Goal: Information Seeking & Learning: Understand process/instructions

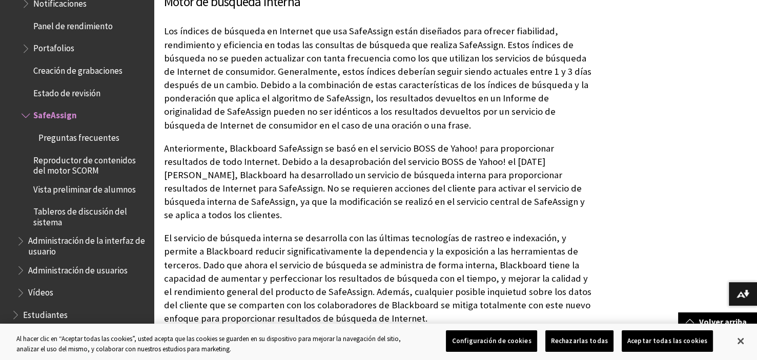
scroll to position [2066, 0]
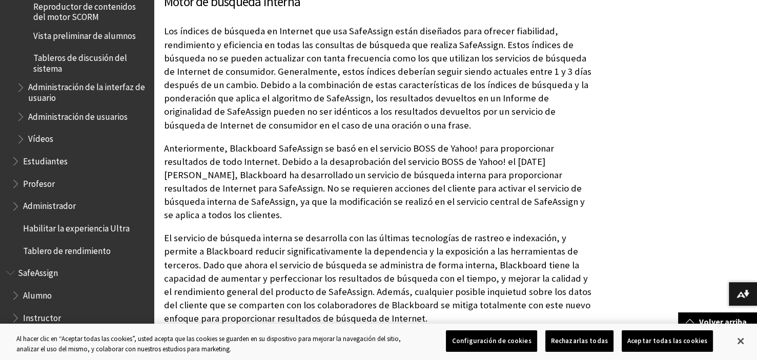
click at [41, 298] on span "Alumno" at bounding box center [37, 294] width 29 height 14
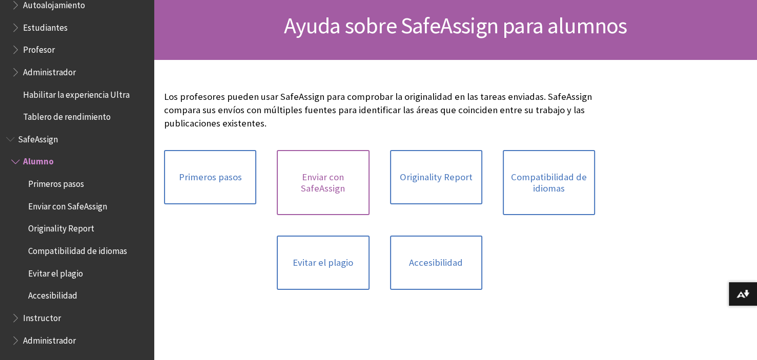
scroll to position [102, 0]
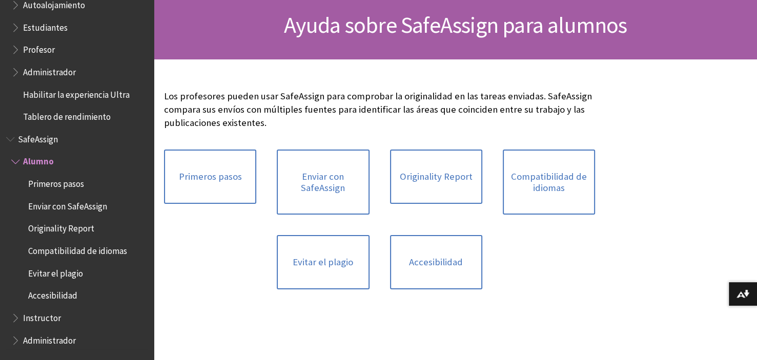
click at [51, 315] on span "Instructor" at bounding box center [42, 316] width 38 height 14
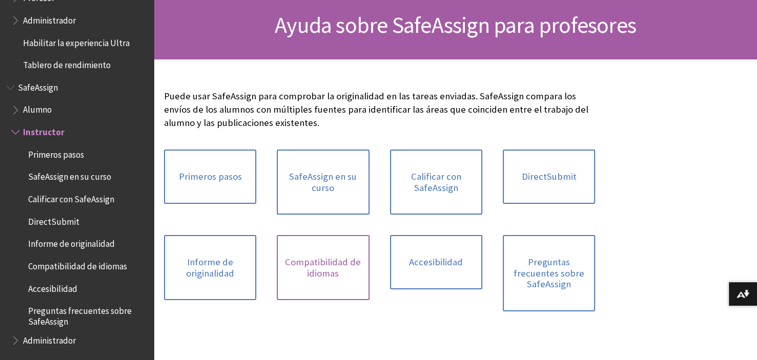
scroll to position [154, 0]
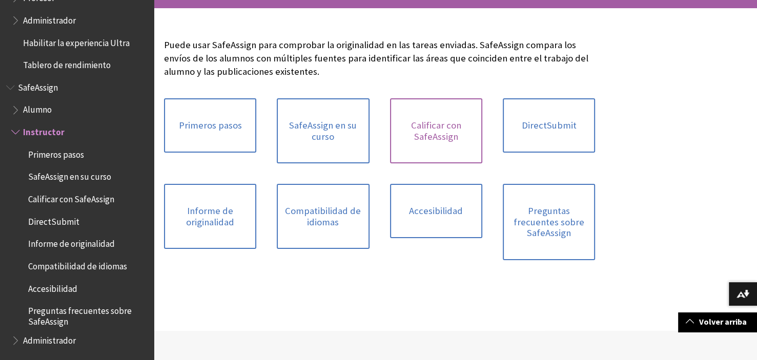
click at [409, 141] on link "Calificar con SafeAssign" at bounding box center [436, 130] width 92 height 65
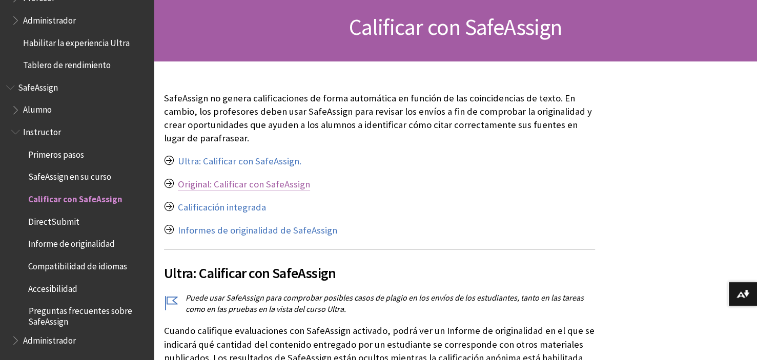
scroll to position [102, 0]
